Goal: Task Accomplishment & Management: Manage account settings

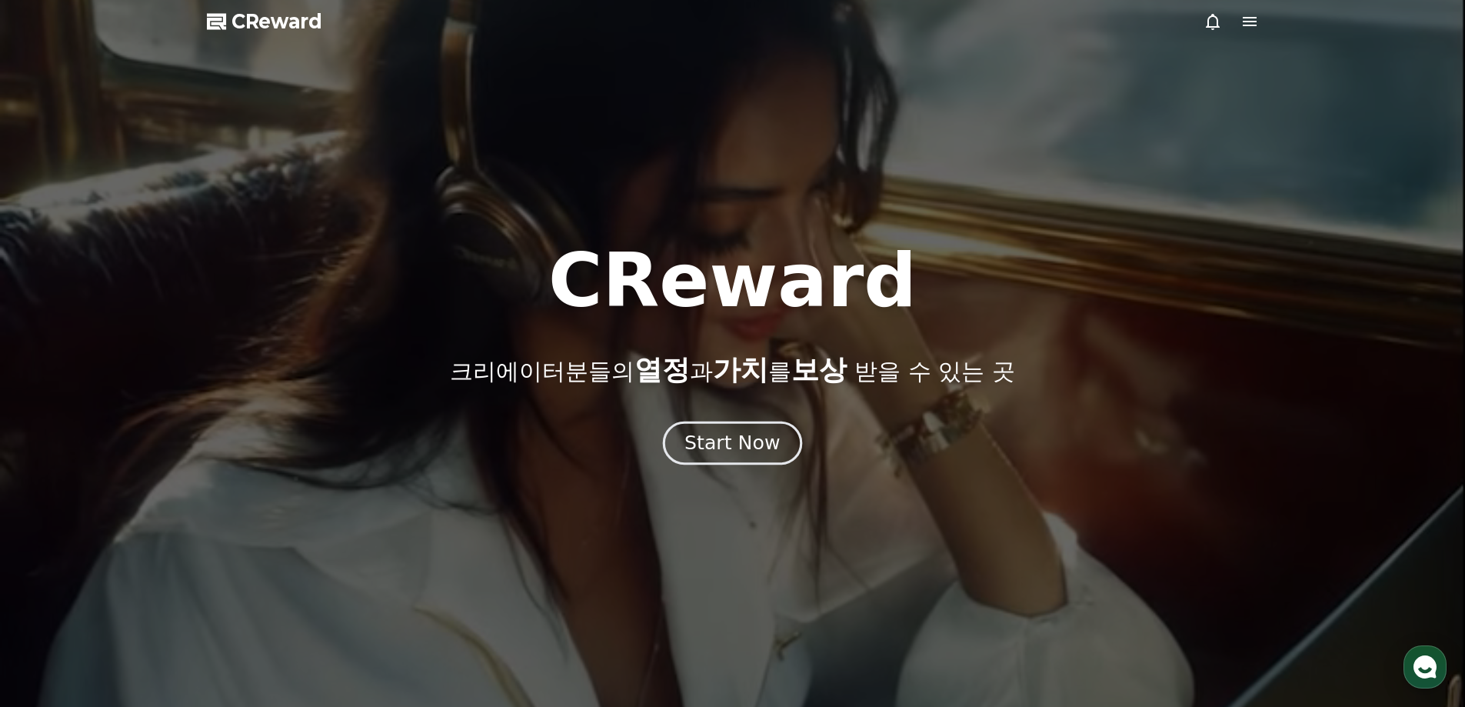
click at [754, 440] on div "Start Now" at bounding box center [731, 443] width 95 height 26
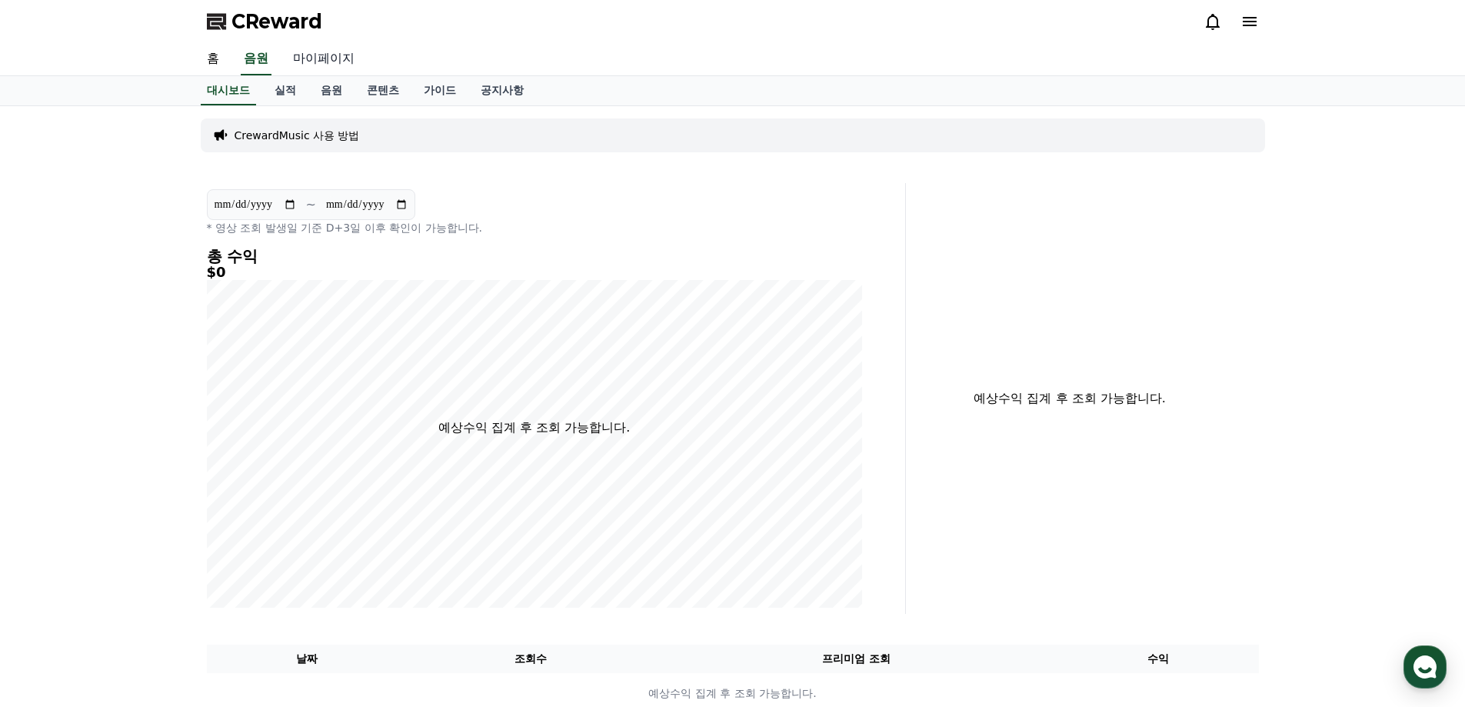
click at [356, 63] on link "마이페이지" at bounding box center [324, 59] width 86 height 32
select select "**********"
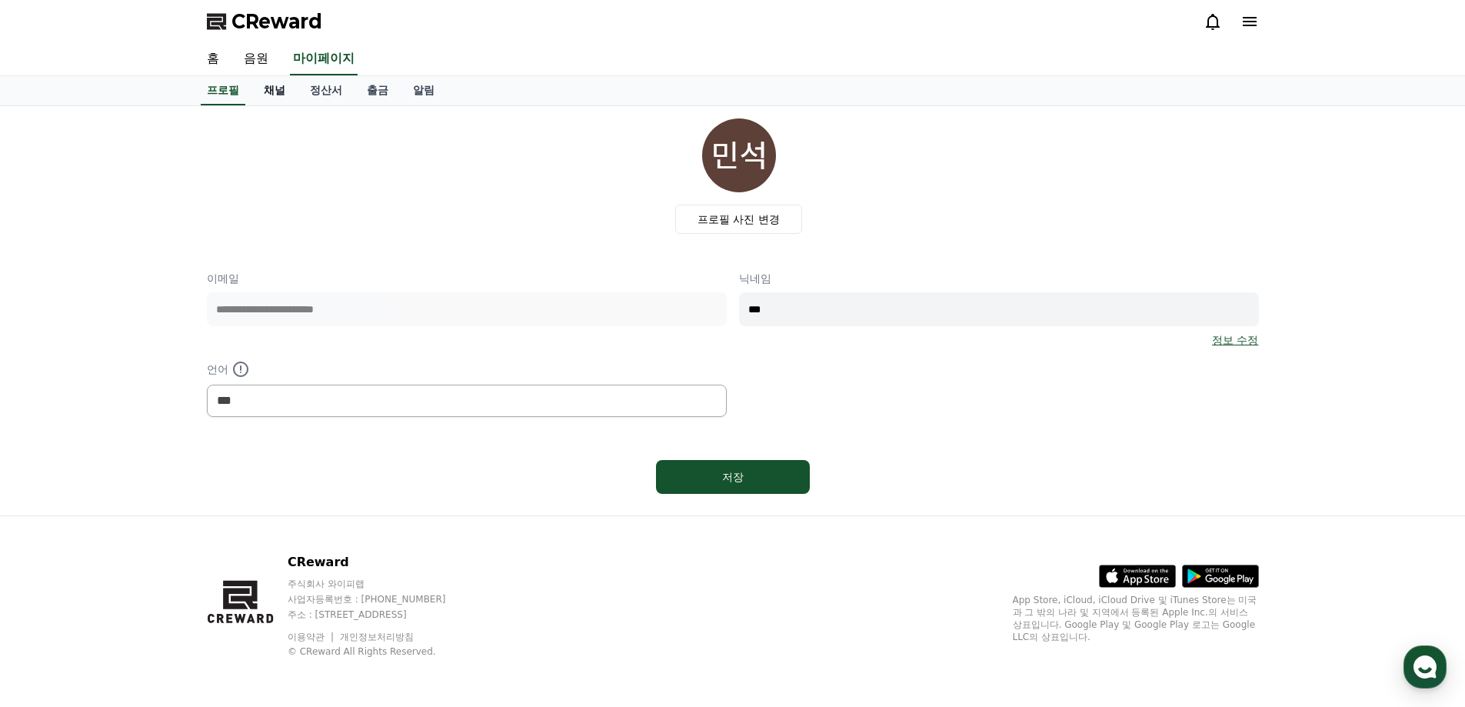
click at [281, 92] on link "채널" at bounding box center [274, 90] width 46 height 29
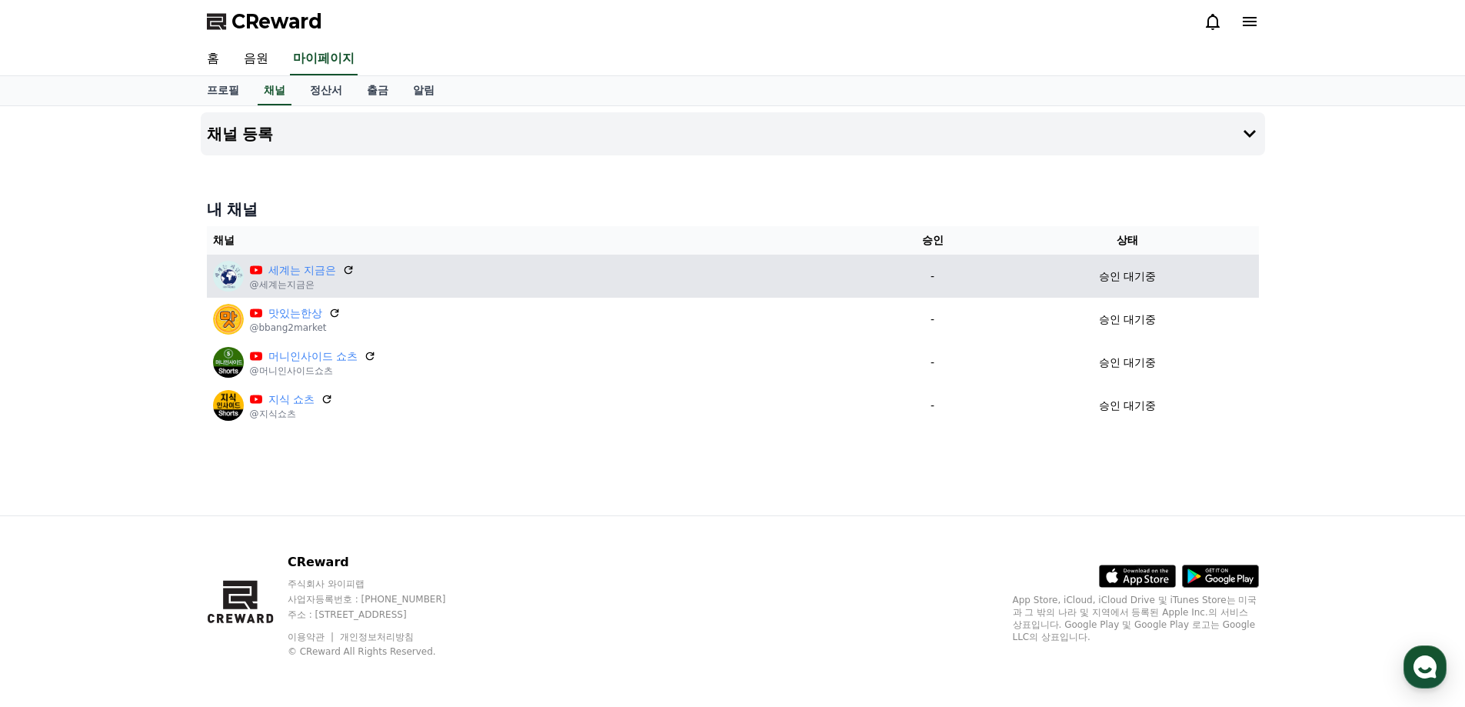
click at [457, 268] on div "세계는 지금은 @세계는지금은" at bounding box center [538, 276] width 650 height 31
click at [469, 276] on div "세계는 지금은 @세계는지금은" at bounding box center [538, 276] width 650 height 31
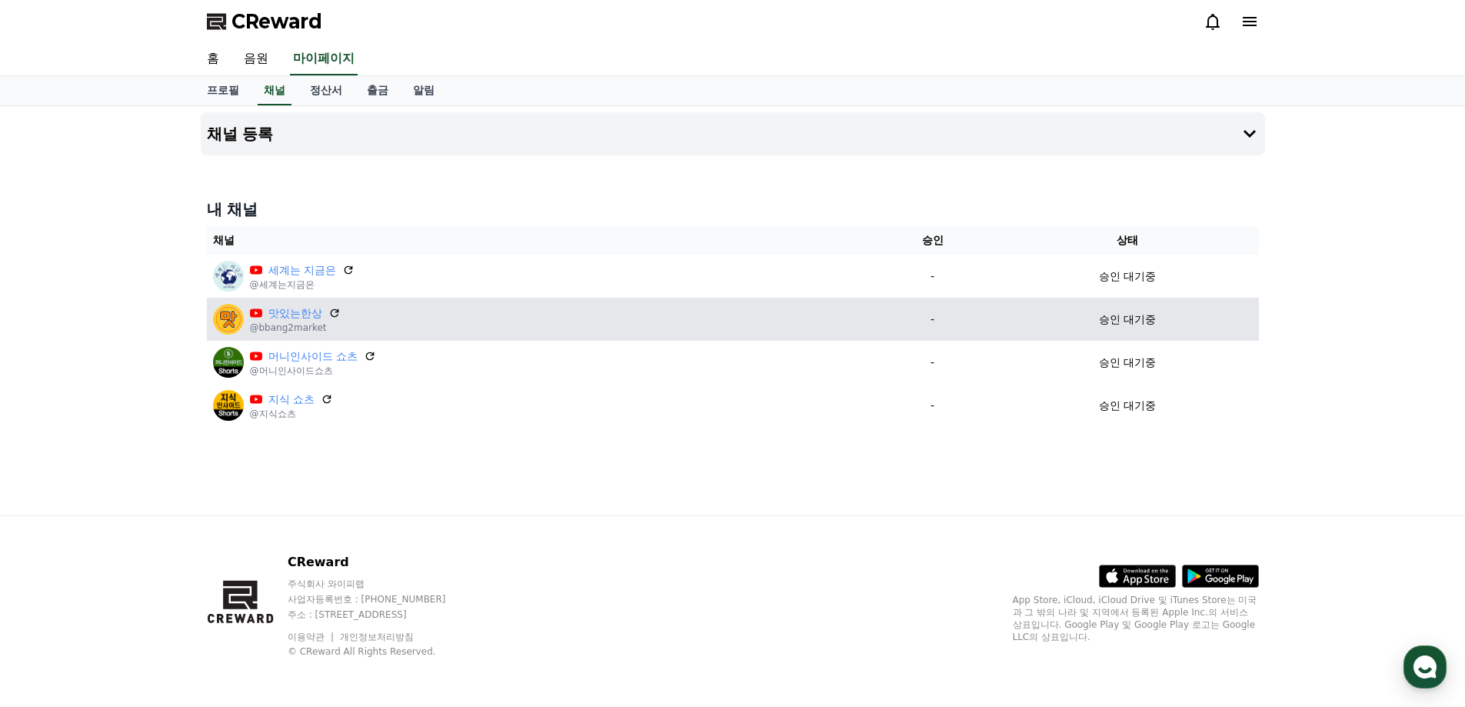
click at [531, 308] on div "맛있는한상 @bbang2market" at bounding box center [538, 319] width 650 height 31
click at [535, 320] on div "맛있는한상 @bbang2market" at bounding box center [538, 319] width 650 height 31
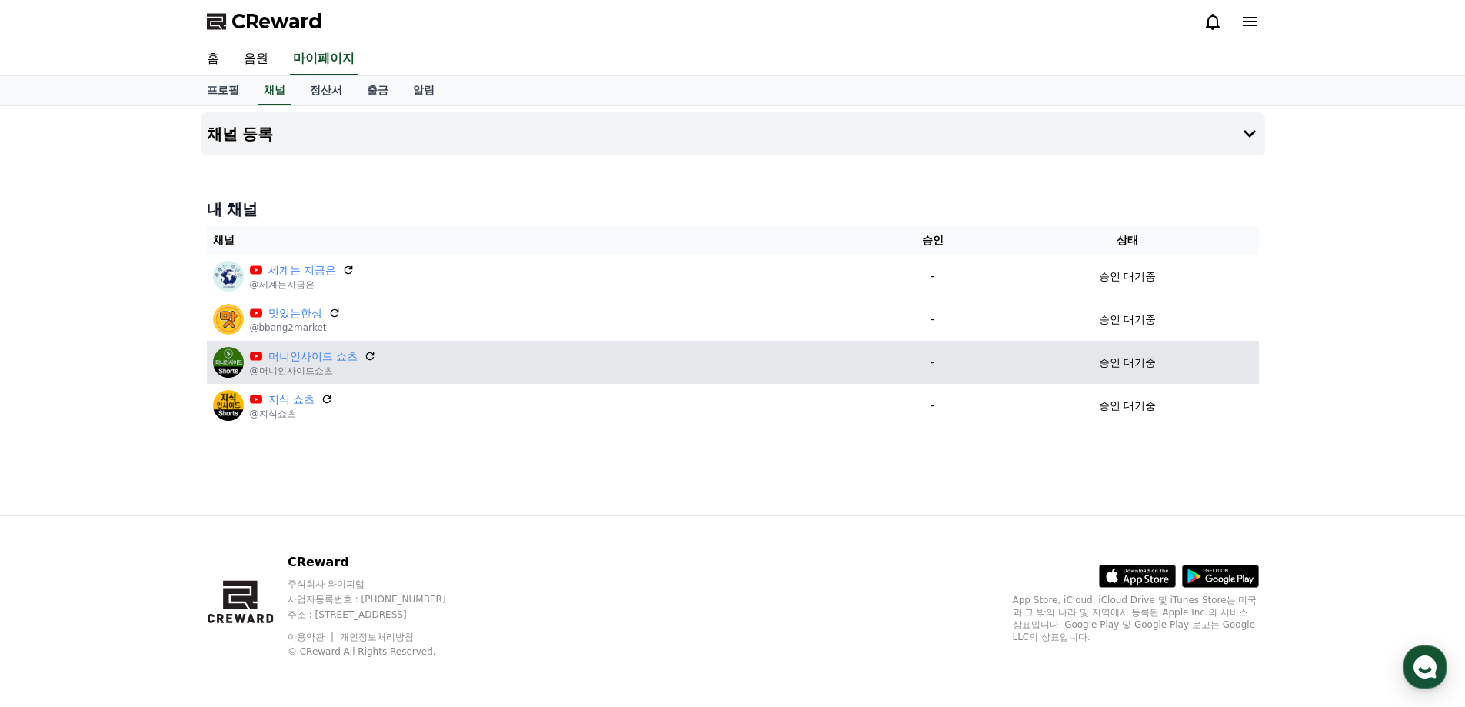
drag, startPoint x: 557, startPoint y: 365, endPoint x: 558, endPoint y: 382, distance: 17.0
click at [557, 370] on div "머니인사이드 쇼츠 @머니인사이드쇼츠" at bounding box center [538, 362] width 650 height 31
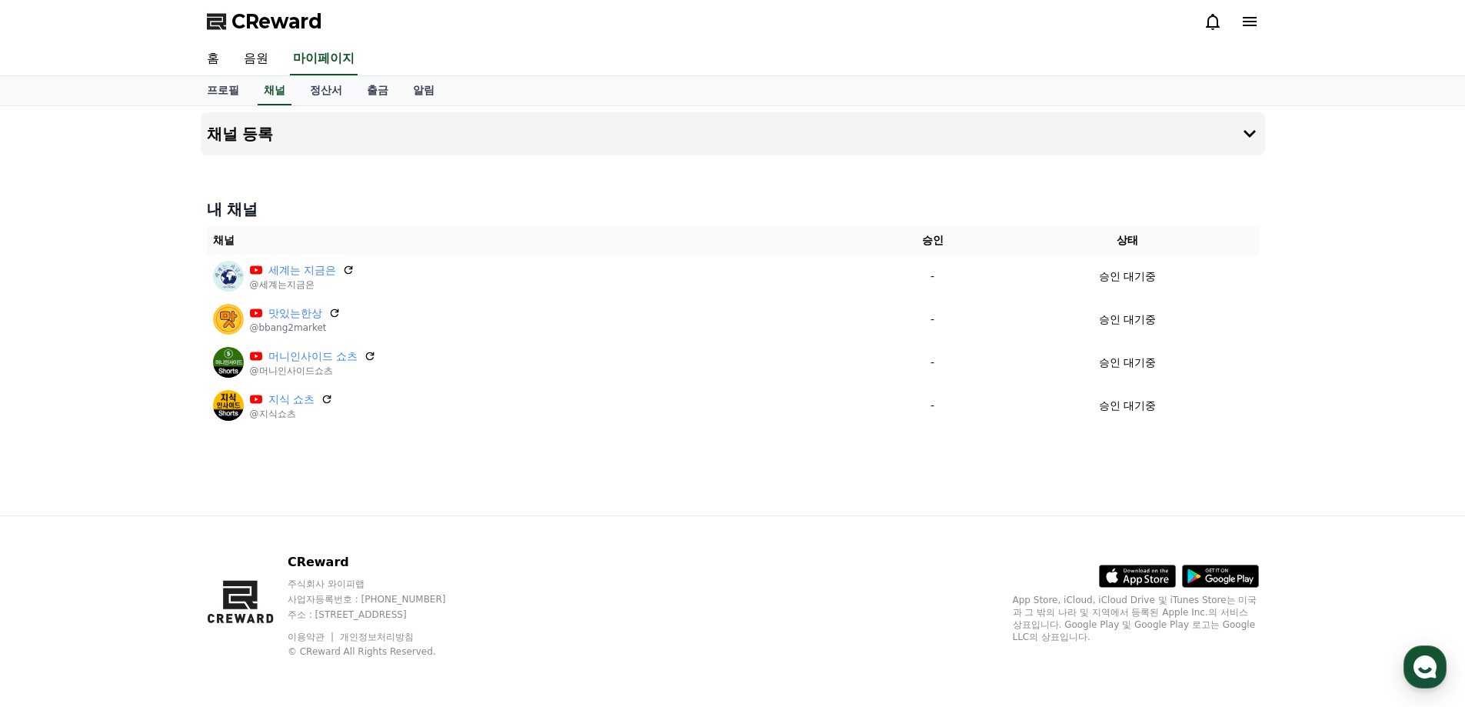
drag, startPoint x: 558, startPoint y: 383, endPoint x: 570, endPoint y: 436, distance: 54.3
click at [558, 387] on table "채널 승인 상태 세계는 지금은 @세계는지금은 - 승인 대기중 맛있는한상 @bbang2market - 승인 대기중 머니인사이드 쇼츠 @머니인사이…" at bounding box center [733, 326] width 1052 height 201
click at [570, 436] on div "채널 등록 내 채널 채널 승인 상태 세계는 지금은 @세계는지금은 - 승인 대기중 맛있는한상 @bbang2market - 승인 대기중 머니인사이…" at bounding box center [733, 310] width 1077 height 409
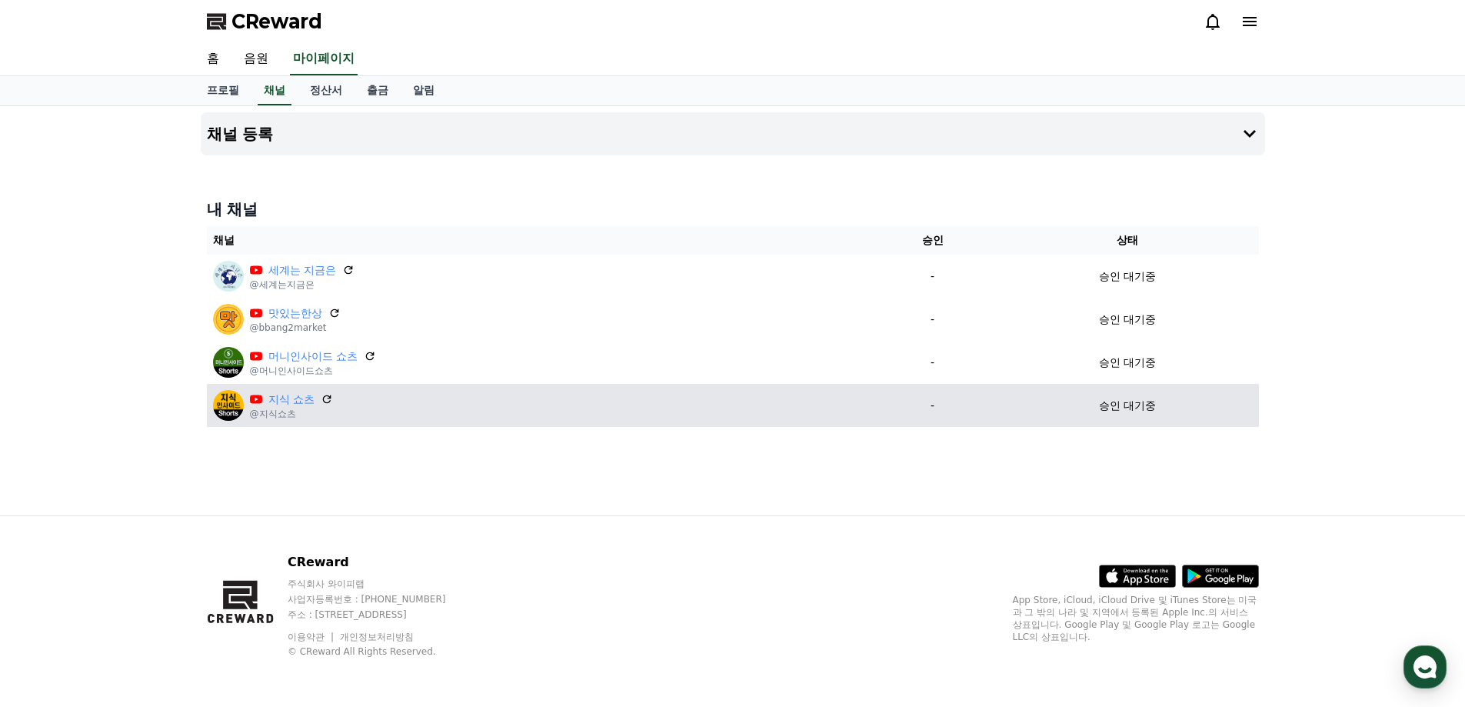
click at [565, 415] on div "지식 쇼츠 @지식쇼츠" at bounding box center [538, 405] width 650 height 31
drag, startPoint x: 566, startPoint y: 407, endPoint x: 566, endPoint y: 390, distance: 16.9
click at [566, 400] on div "지식 쇼츠 @지식쇼츠" at bounding box center [538, 405] width 650 height 31
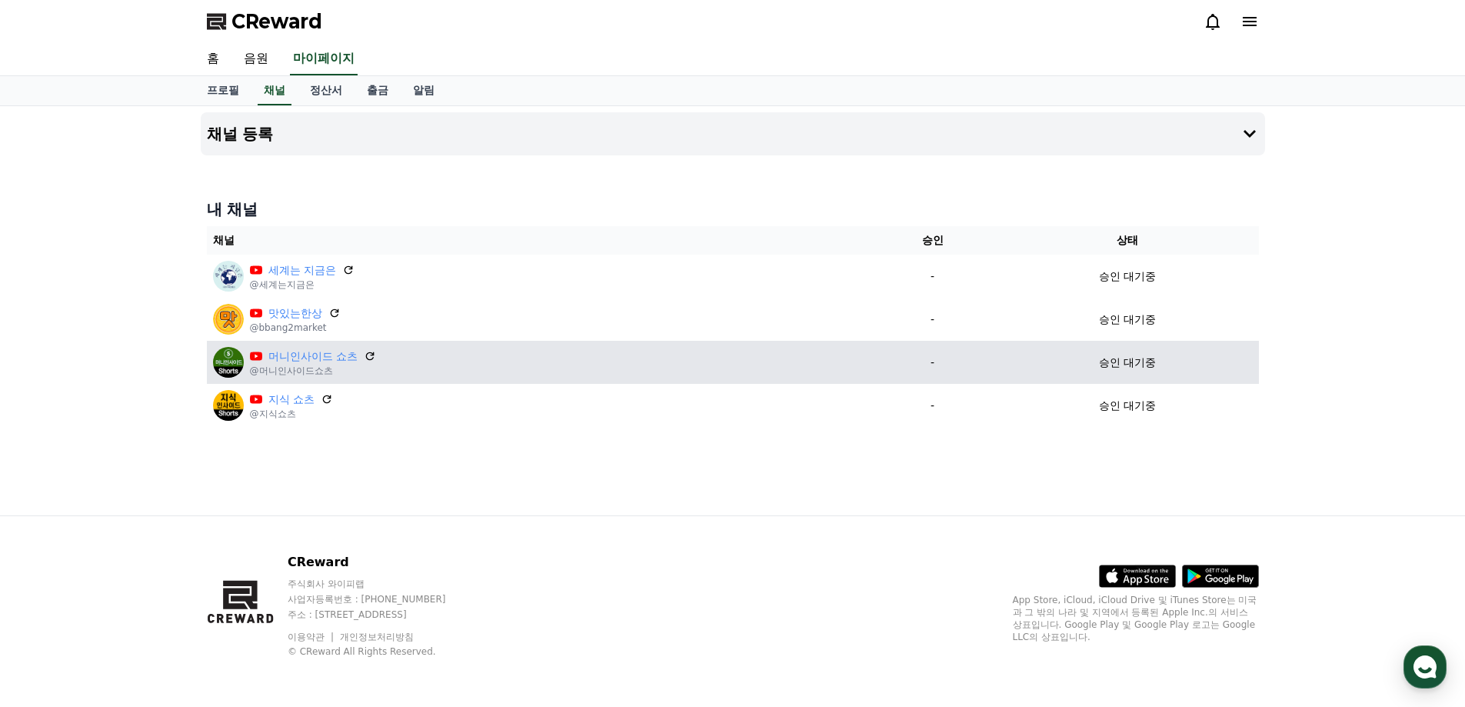
click at [566, 381] on table "채널 승인 상태 세계는 지금은 @세계는지금은 - 승인 대기중 맛있는한상 @bbang2market - 승인 대기중 머니인사이드 쇼츠 @머니인사이…" at bounding box center [733, 326] width 1052 height 201
click at [566, 378] on td "머니인사이드 쇼츠 @머니인사이드쇼츠" at bounding box center [538, 362] width 662 height 43
click at [566, 360] on div "머니인사이드 쇼츠 @머니인사이드쇼츠" at bounding box center [538, 362] width 650 height 31
click at [570, 348] on div "머니인사이드 쇼츠 @머니인사이드쇼츠" at bounding box center [538, 362] width 650 height 31
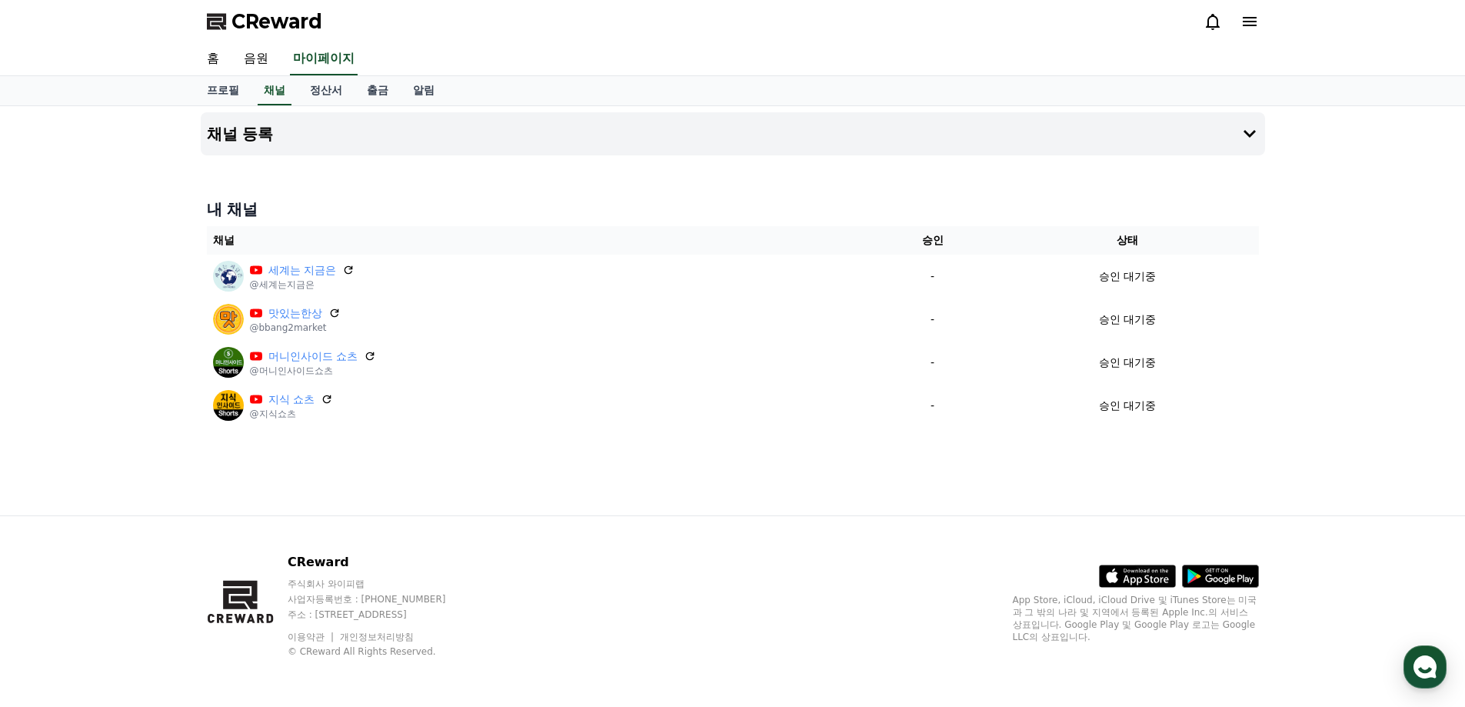
click at [567, 225] on div "내 채널 채널 승인 상태 세계는 지금은 @세계는지금은 - 승인 대기중 맛있는한상 @bbang2market - 승인 대기중 머니인사이드 쇼츠 @…" at bounding box center [733, 312] width 1064 height 241
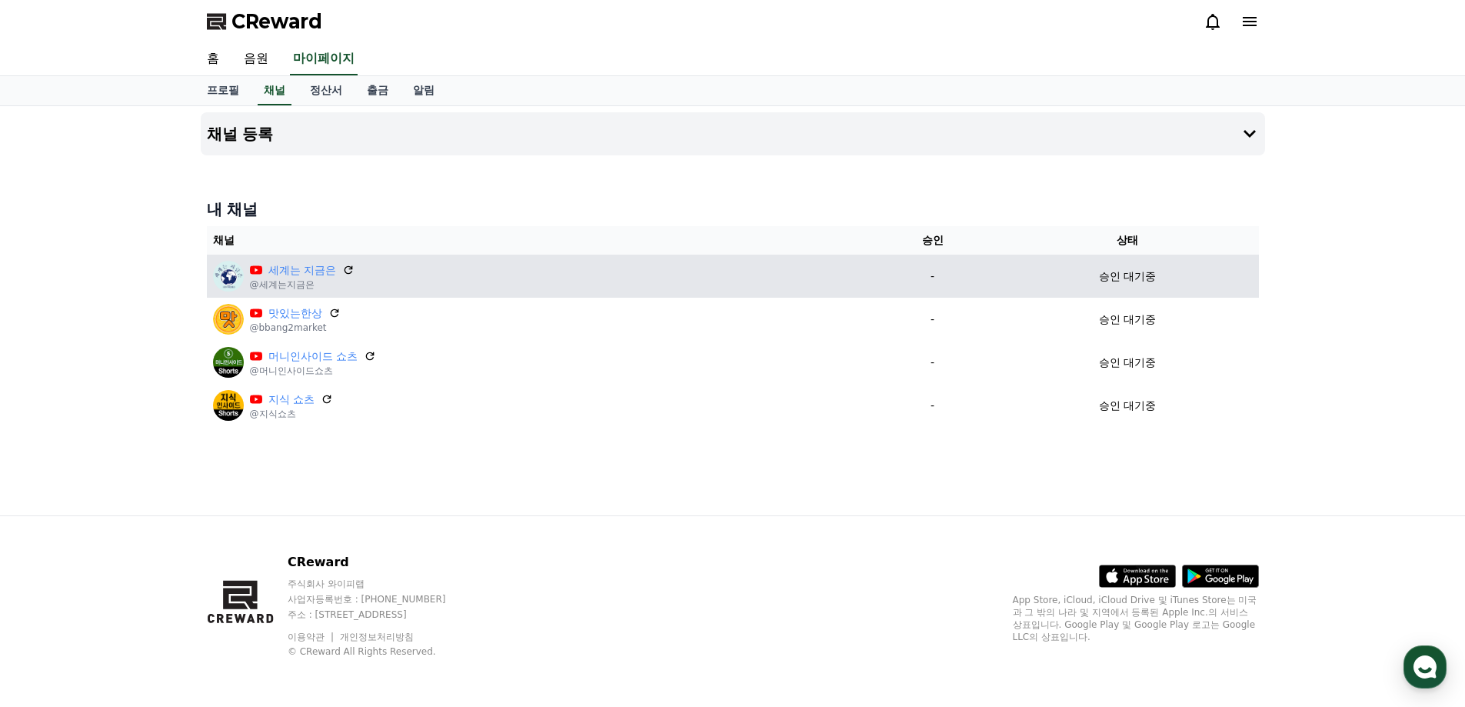
click at [555, 256] on td "세계는 지금은 @세계는지금은" at bounding box center [538, 276] width 662 height 43
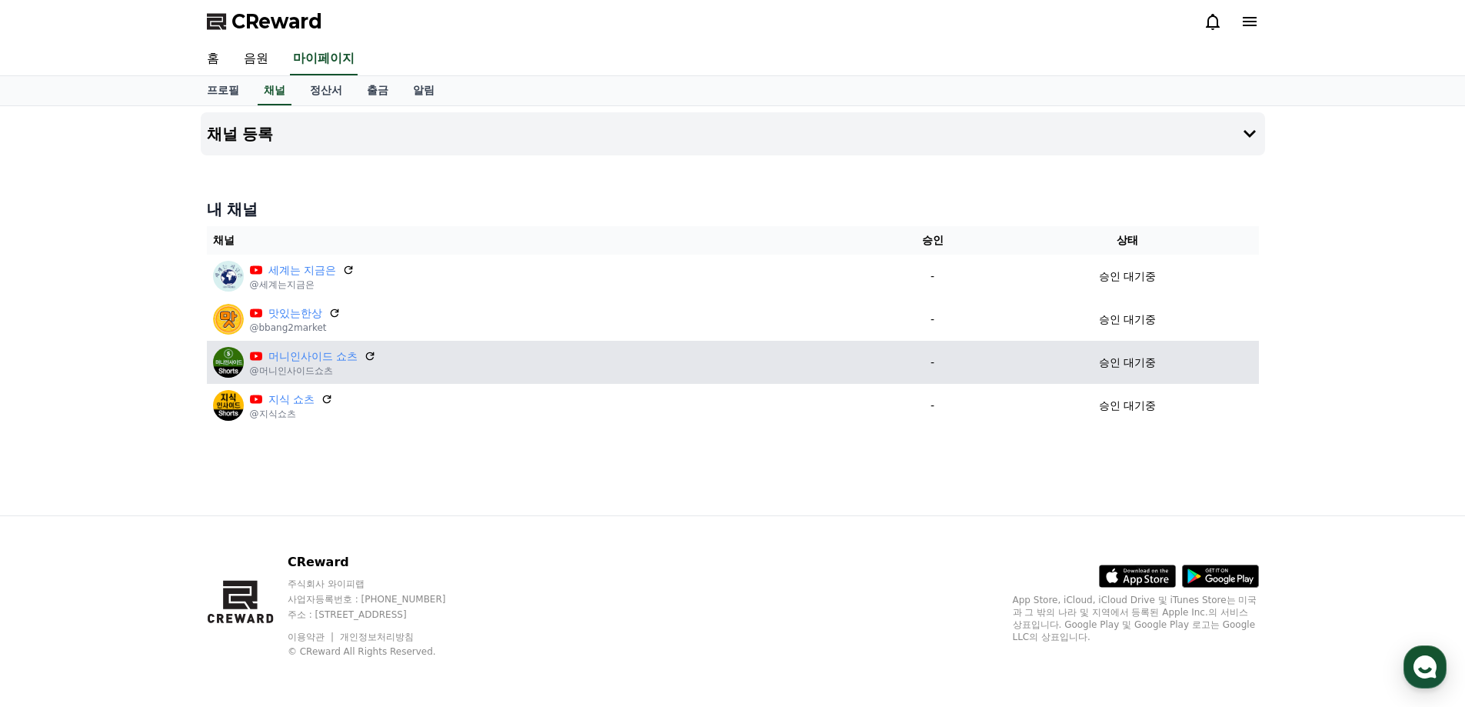
drag, startPoint x: 554, startPoint y: 310, endPoint x: 552, endPoint y: 341, distance: 31.6
click at [554, 319] on div "맛있는한상 @bbang2market" at bounding box center [538, 319] width 650 height 31
drag, startPoint x: 552, startPoint y: 341, endPoint x: 550, endPoint y: 369, distance: 27.8
click at [550, 365] on td "머니인사이드 쇼츠 @머니인사이드쇼츠" at bounding box center [538, 362] width 662 height 43
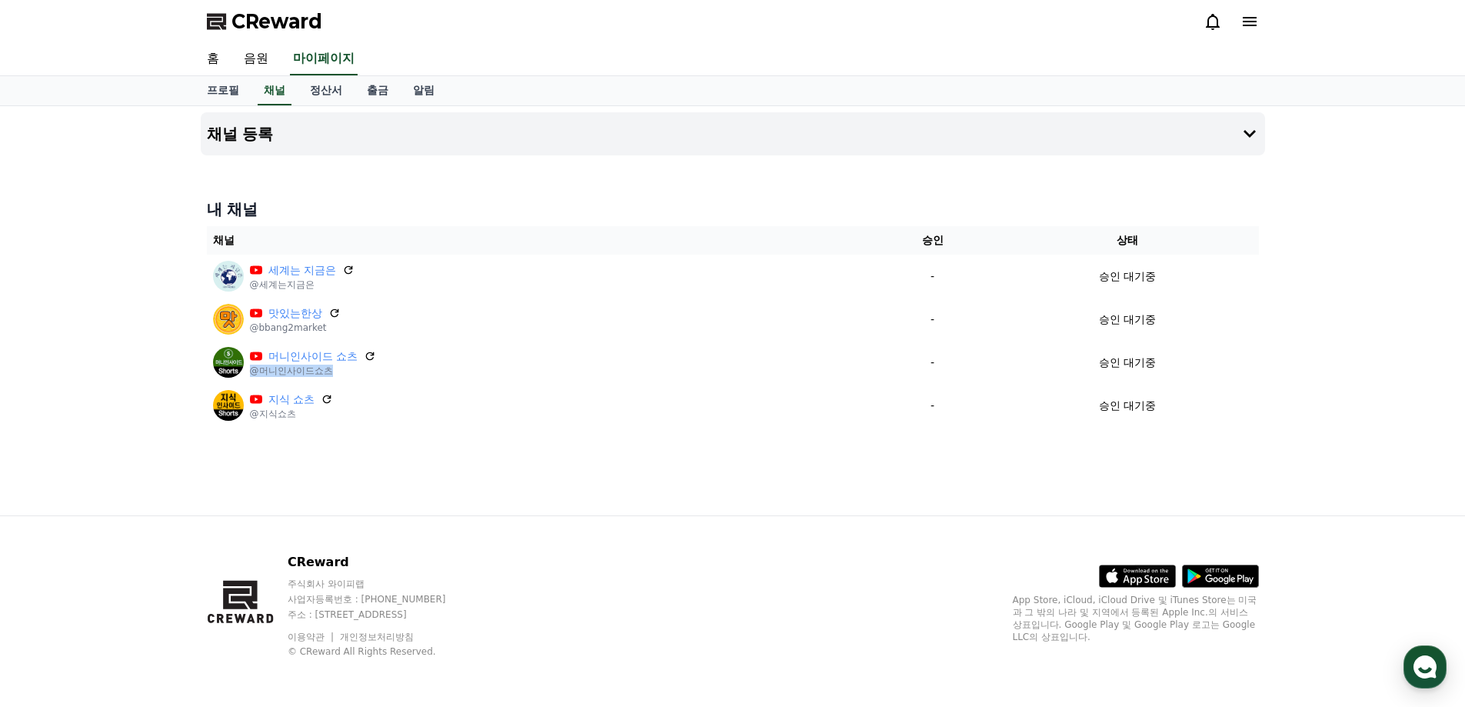
click at [297, 27] on span "CReward" at bounding box center [276, 21] width 91 height 25
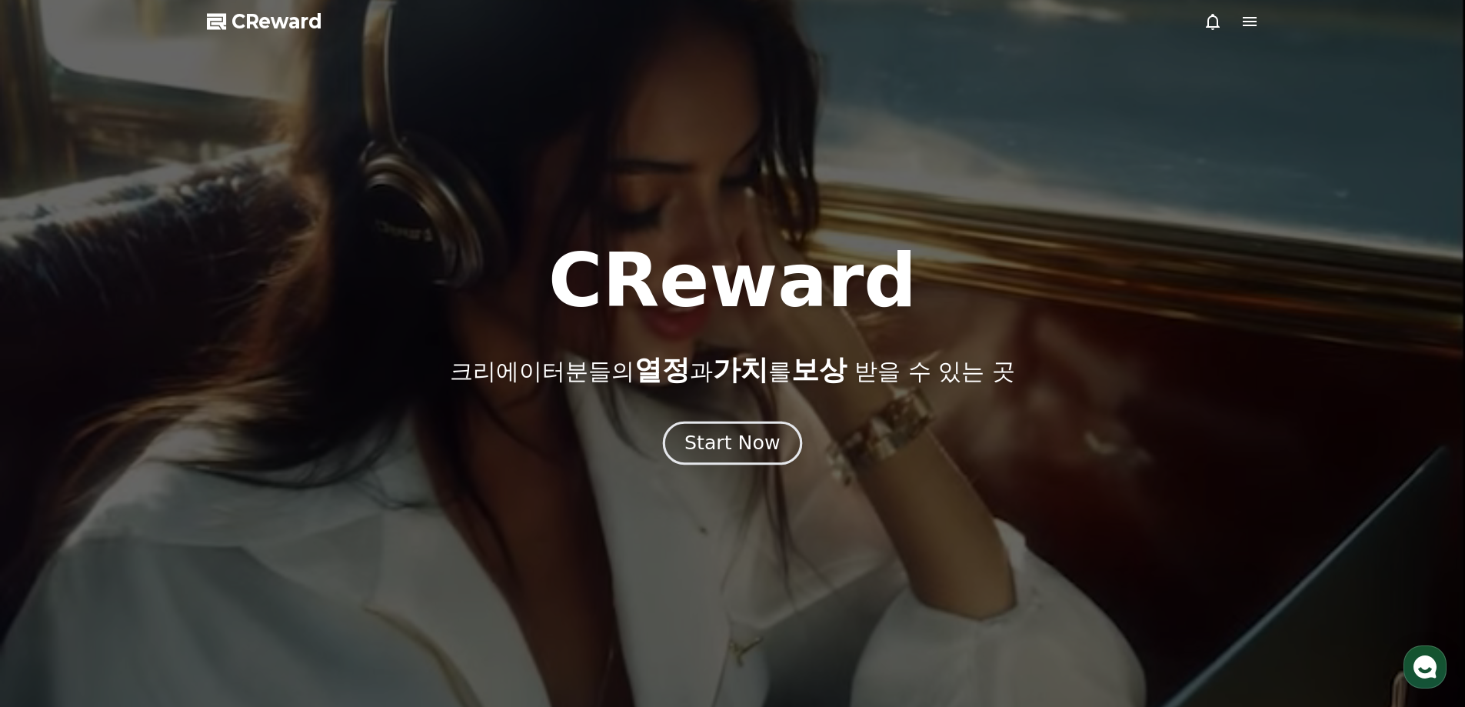
click at [753, 446] on div "Start Now" at bounding box center [731, 443] width 95 height 26
